Goal: Task Accomplishment & Management: Complete application form

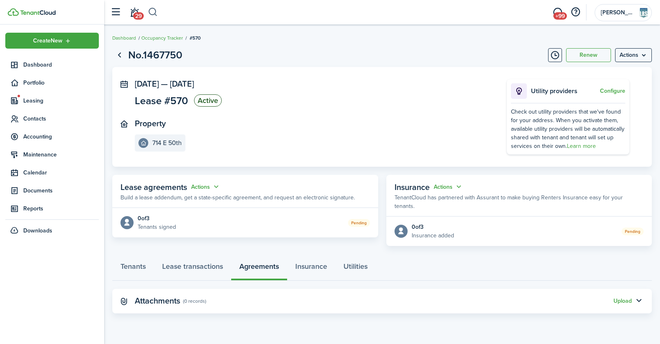
click at [152, 13] on button "button" at bounding box center [153, 12] width 10 height 14
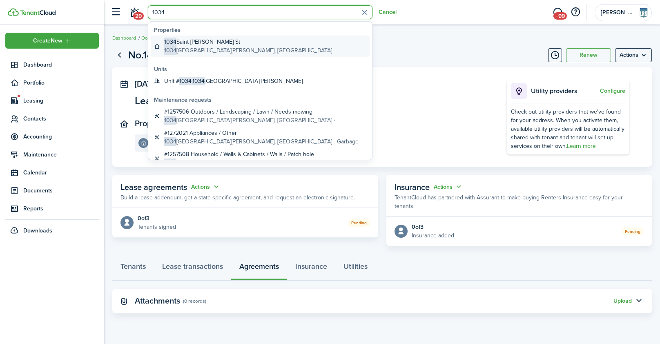
type input "1034"
click at [188, 44] on global-search-item-title "1034 Saint [PERSON_NAME] St" at bounding box center [248, 42] width 168 height 9
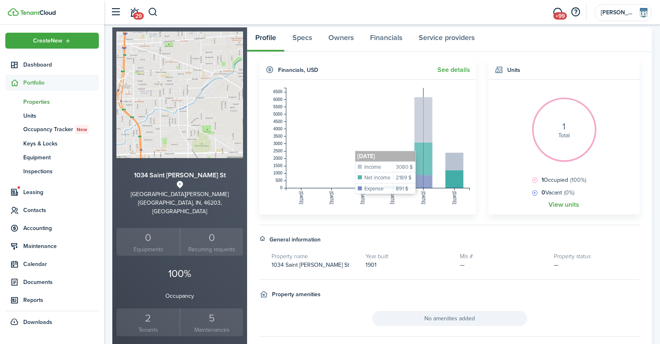
scroll to position [32, 0]
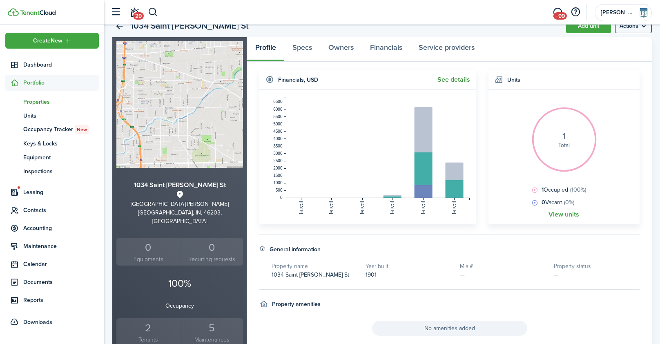
click at [451, 78] on link "See details" at bounding box center [453, 79] width 33 height 7
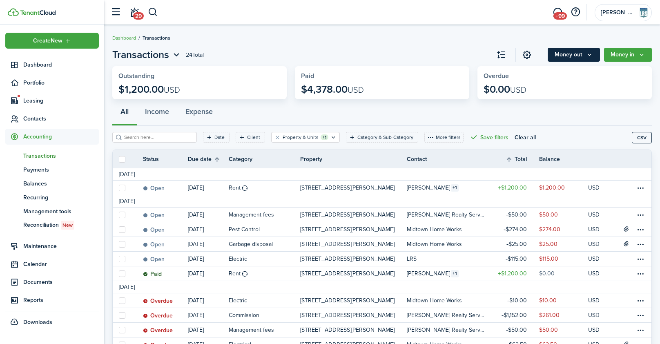
click at [578, 55] on button "Money out" at bounding box center [574, 55] width 52 height 14
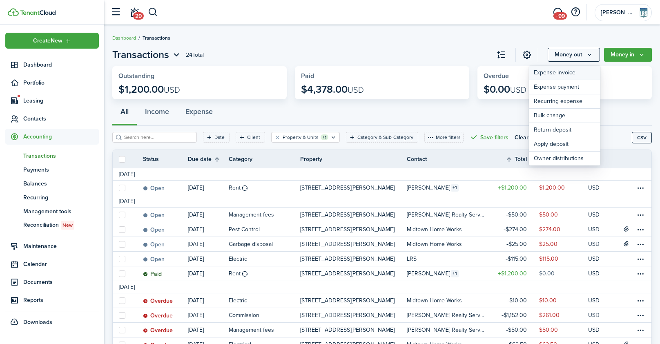
click at [555, 74] on link "Expense invoice" at bounding box center [564, 73] width 71 height 14
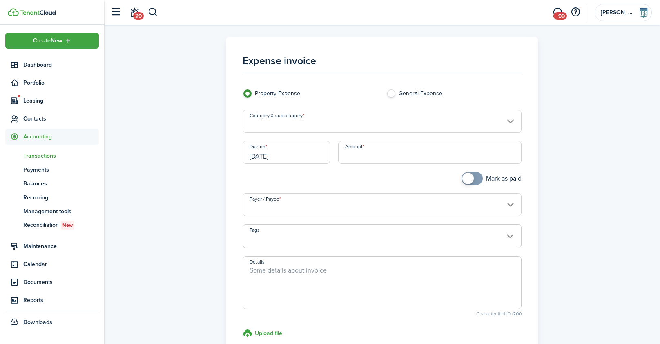
click at [344, 205] on input "Payer / Payee" at bounding box center [382, 204] width 279 height 23
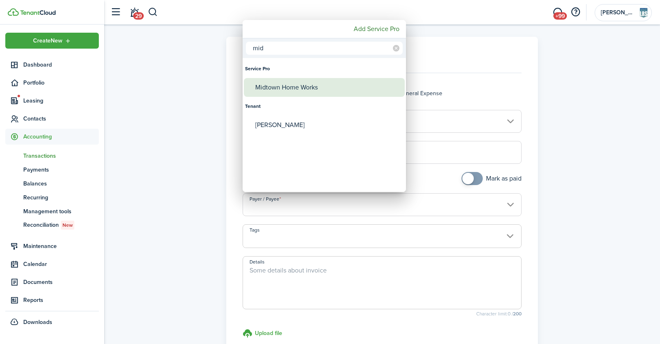
type input "mid"
click at [312, 85] on div "Midtown Home Works" at bounding box center [327, 87] width 145 height 19
type input "Midtown Home Works"
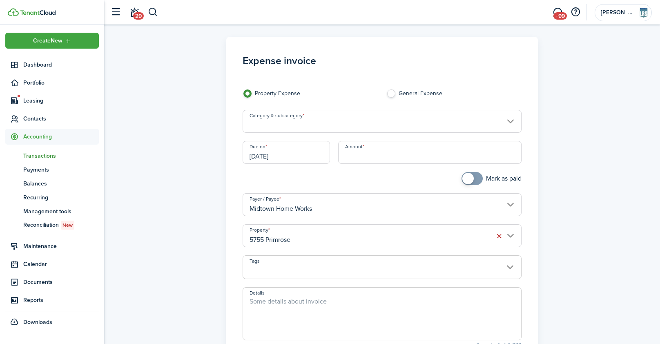
click at [310, 122] on input "Category & subcategory" at bounding box center [382, 121] width 279 height 23
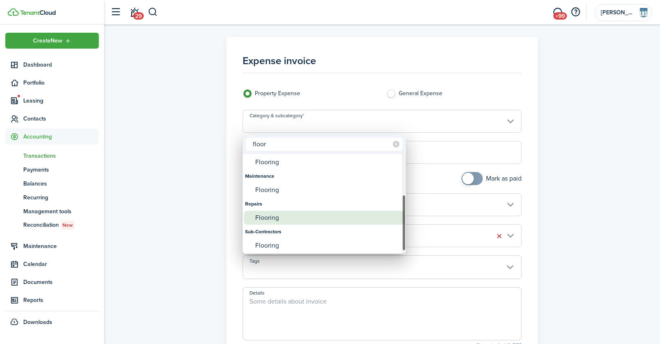
type input "floor"
click at [273, 220] on div "Flooring" at bounding box center [327, 218] width 145 height 14
type input "Repairs / Flooring"
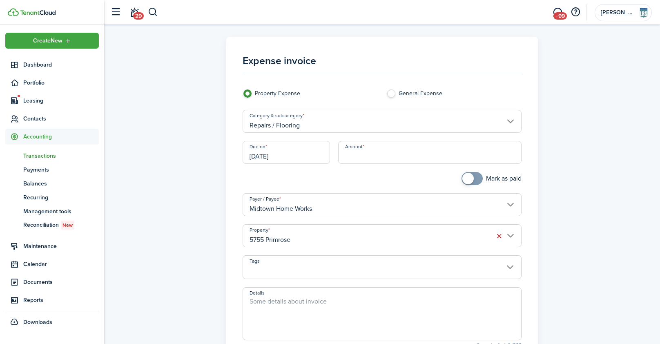
click at [378, 154] on input "Amount" at bounding box center [429, 152] width 183 height 23
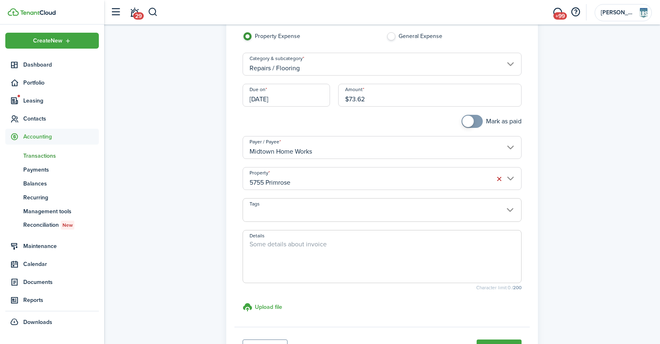
scroll to position [65, 0]
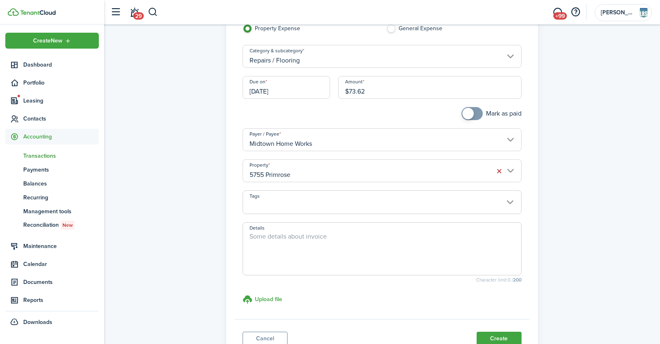
type input "$73.62"
click at [280, 235] on textarea "Details" at bounding box center [382, 251] width 278 height 39
paste textarea "Caulk cracks in flooring in the living room and kitchen."
click at [262, 251] on textarea "Caulk cracks in flooring in the living room and kitchen." at bounding box center [382, 251] width 278 height 39
type textarea "Caulk cracks in flooring in the living room and kitchen."
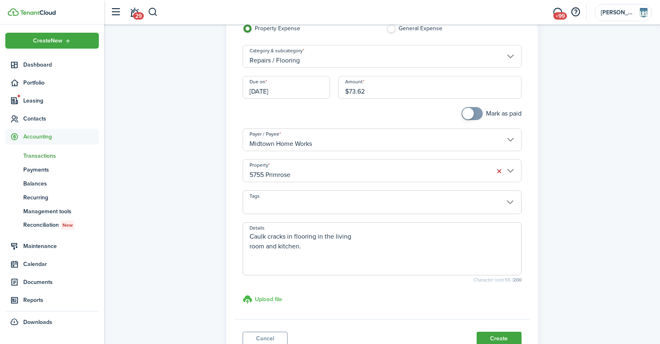
click at [270, 297] on h3 "Upload file" at bounding box center [268, 299] width 27 height 9
click at [243, 295] on input "Upload file store documents and templates Choose file" at bounding box center [243, 295] width 0 height 0
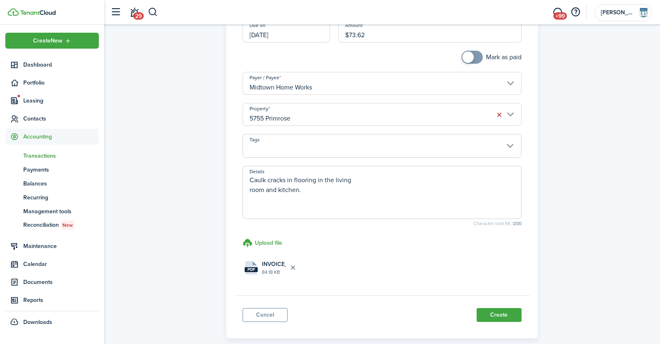
scroll to position [162, 0]
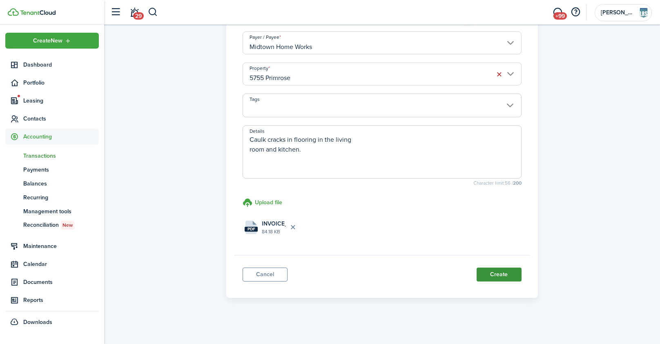
click at [499, 276] on button "Create" at bounding box center [499, 275] width 45 height 14
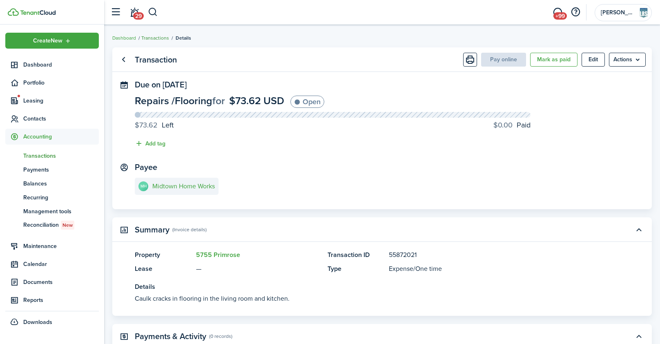
click at [159, 37] on link "Transactions" at bounding box center [155, 37] width 28 height 7
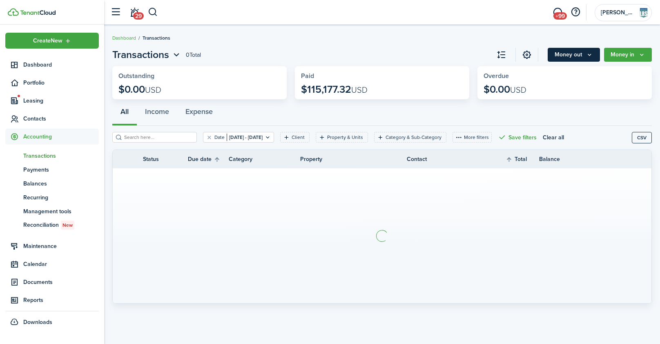
click at [593, 55] on icon "Money out" at bounding box center [589, 54] width 7 height 7
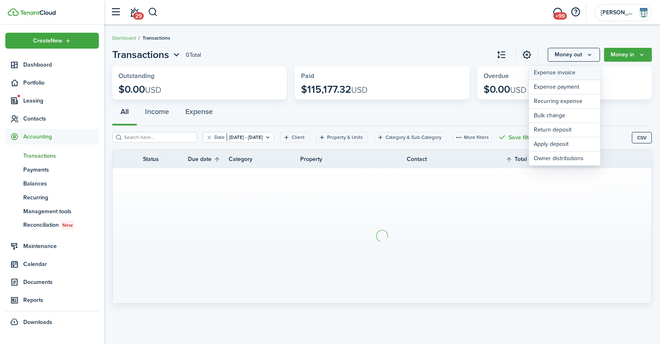
click at [559, 78] on link "Expense invoice" at bounding box center [564, 73] width 71 height 14
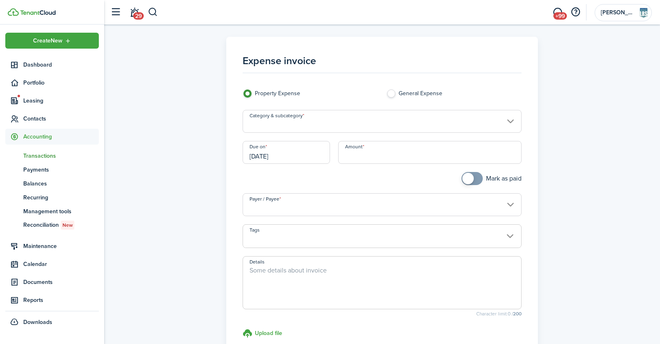
click at [385, 119] on input "Category & subcategory" at bounding box center [382, 121] width 279 height 23
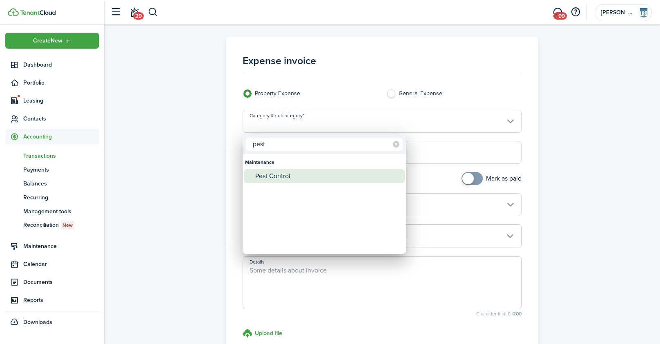
type input "pest"
click at [320, 176] on div "Pest Control" at bounding box center [327, 176] width 145 height 14
type input "Maintenance / Pest Control"
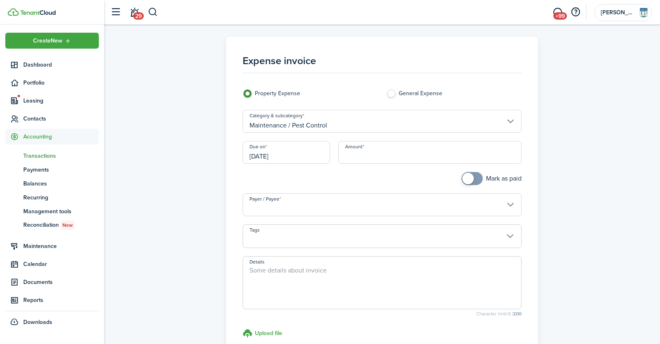
click at [368, 158] on input "Amount" at bounding box center [429, 152] width 183 height 23
click at [301, 202] on input "Payer / Payee" at bounding box center [382, 204] width 279 height 23
type input "$25.00"
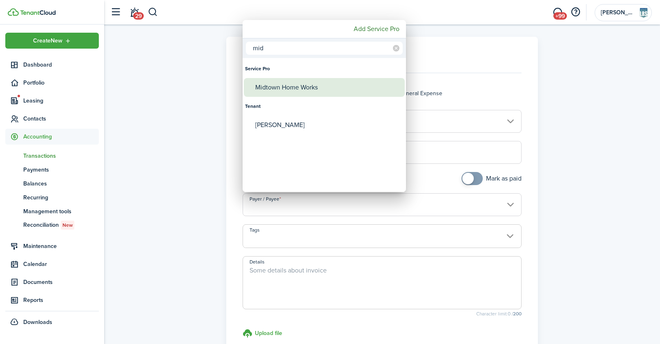
type input "mid"
click at [274, 89] on div "Midtown Home Works" at bounding box center [327, 87] width 145 height 19
type input "Midtown Home Works"
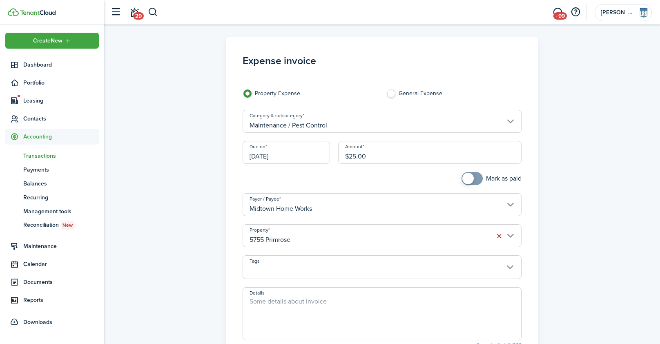
click at [305, 232] on input "5755 Primrose" at bounding box center [382, 235] width 279 height 23
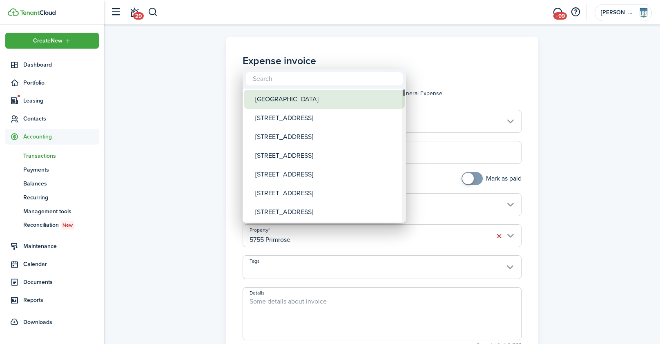
click at [277, 103] on div "[GEOGRAPHIC_DATA]" at bounding box center [327, 99] width 145 height 19
type input "[GEOGRAPHIC_DATA]"
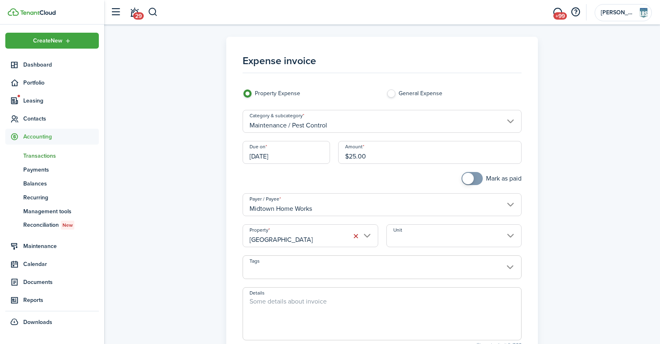
click at [413, 241] on input "Unit" at bounding box center [453, 235] width 135 height 23
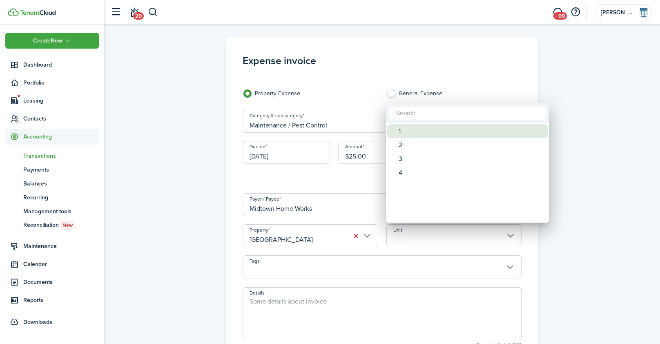
click at [418, 128] on div "1" at bounding box center [471, 131] width 145 height 14
type input "1"
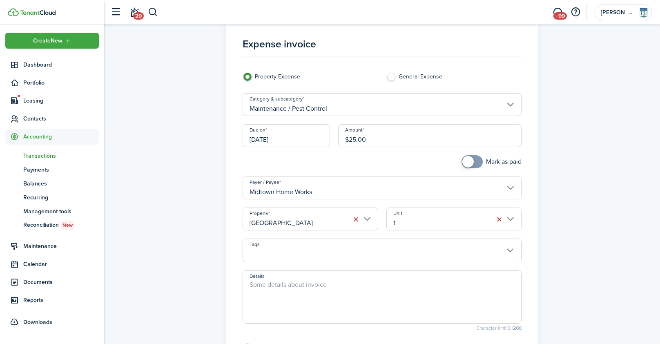
scroll to position [114, 0]
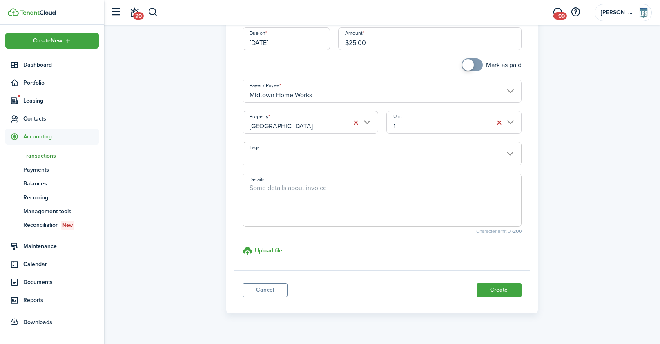
click at [266, 188] on textarea "Details" at bounding box center [382, 202] width 278 height 39
paste textarea "Maintenance Request: Service call for pest control. - Tenant still seeing water…"
type textarea "Maintenance Request: Service call for pest control. - Tenant still seeing water…"
click at [266, 248] on h3 "Upload file" at bounding box center [268, 250] width 27 height 9
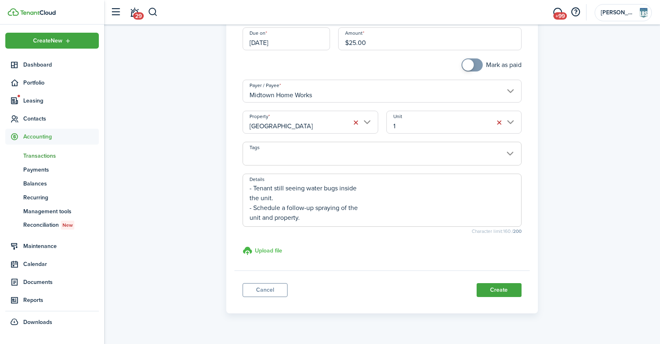
click at [243, 246] on input "Upload file store documents and templates Choose file" at bounding box center [243, 246] width 0 height 0
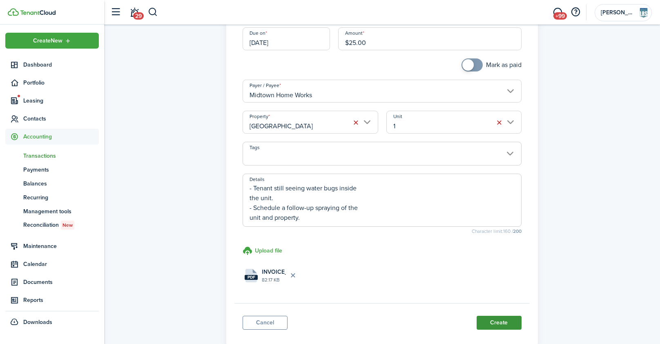
click at [502, 321] on button "Create" at bounding box center [499, 323] width 45 height 14
